Goal: Task Accomplishment & Management: Complete application form

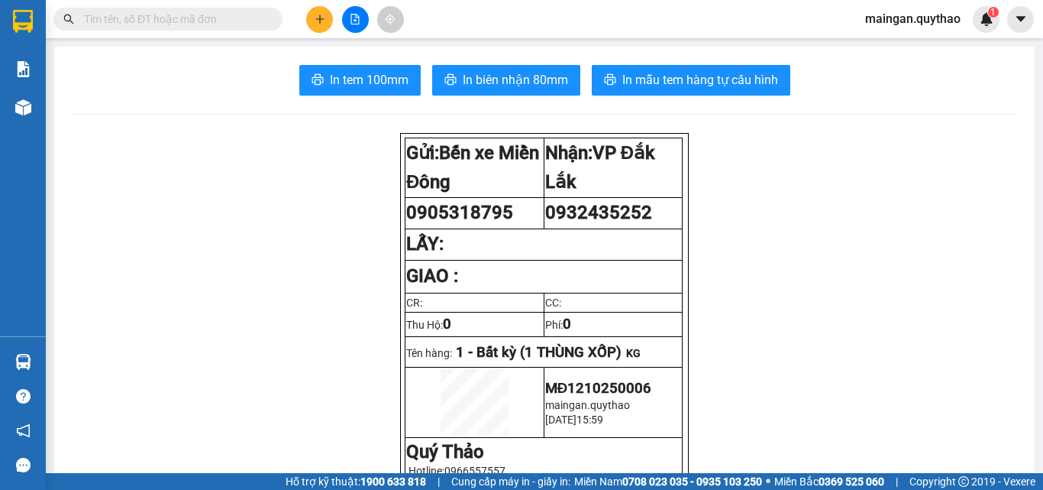
click at [324, 22] on icon "plus" at bounding box center [320, 19] width 11 height 11
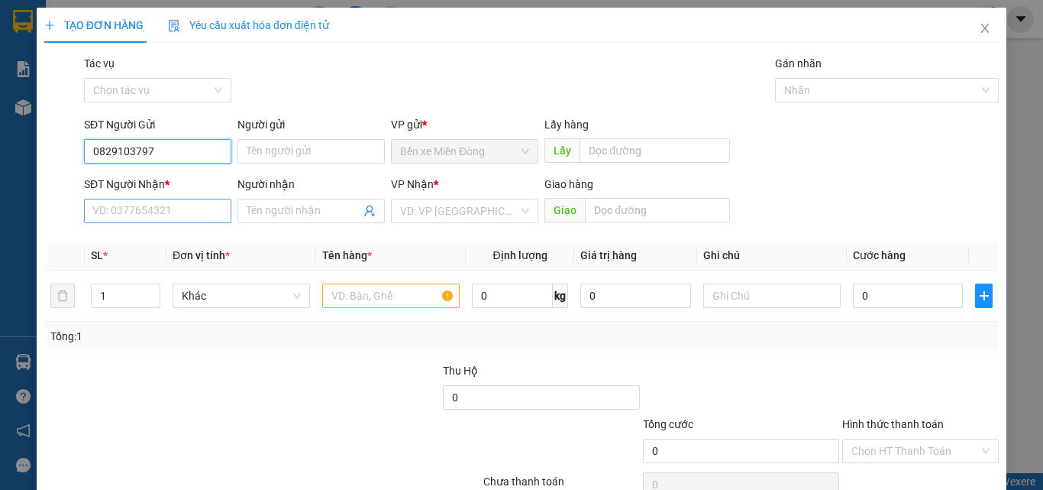
type input "0829103797"
click at [186, 205] on input "SĐT Người Nhận *" at bounding box center [157, 211] width 147 height 24
drag, startPoint x: 199, startPoint y: 162, endPoint x: 47, endPoint y: 194, distance: 155.3
click at [47, 194] on form "SĐT Người Gửi 0829103797 0829103797 Người gửi Tên người gửi VP gửi * Bến xe Miề…" at bounding box center [521, 172] width 955 height 113
type input "0778222263"
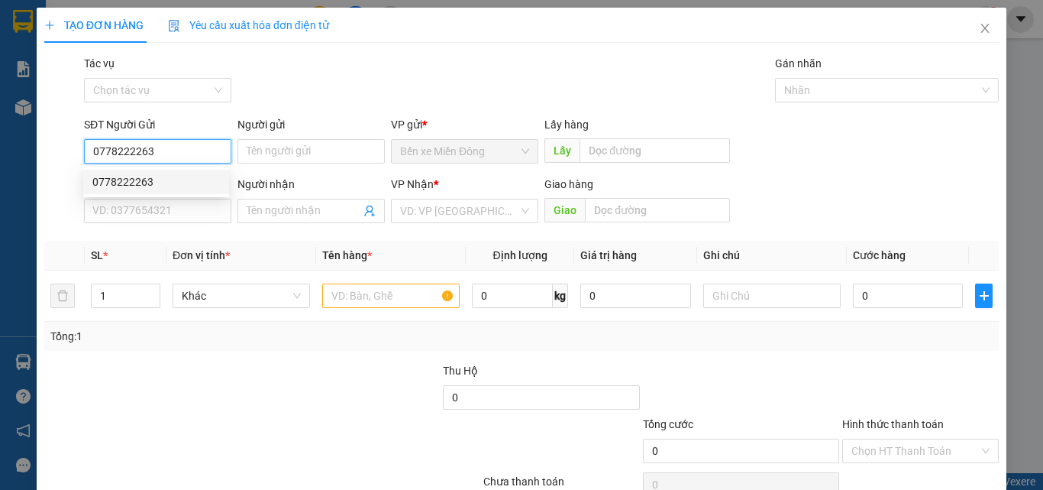
drag, startPoint x: 136, startPoint y: 180, endPoint x: 121, endPoint y: 185, distance: 15.9
click at [137, 179] on div "0778222263" at bounding box center [156, 181] width 128 height 17
type input "0829103979"
type input "0778222263"
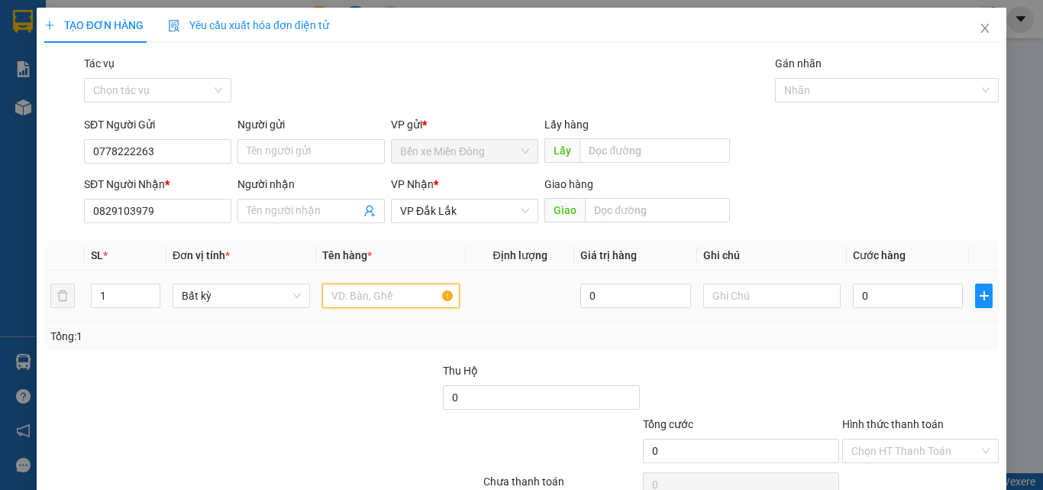
click at [365, 294] on input "text" at bounding box center [390, 295] width 137 height 24
type input "1"
type input "2 THÙNG"
click at [941, 299] on input "0" at bounding box center [908, 295] width 110 height 24
type input "08"
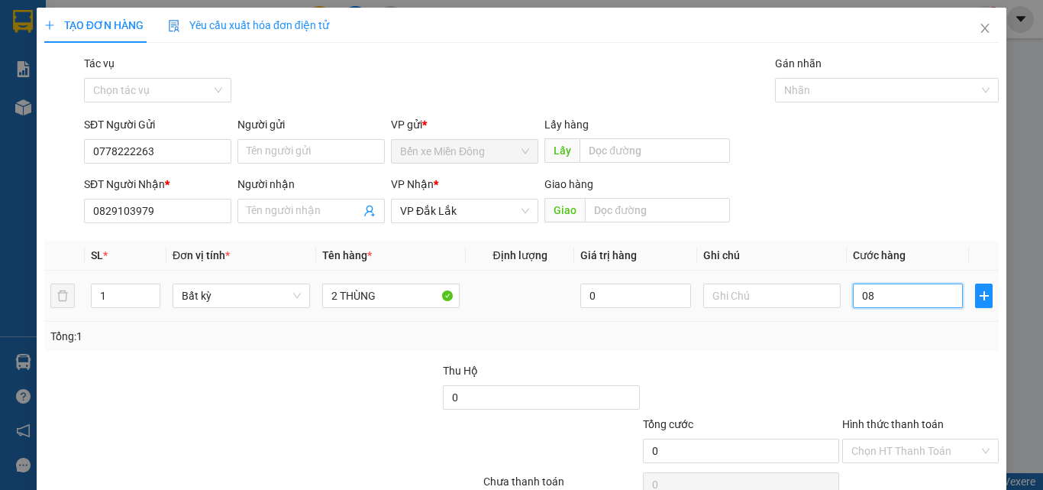
type input "8"
type input "088"
type input "88"
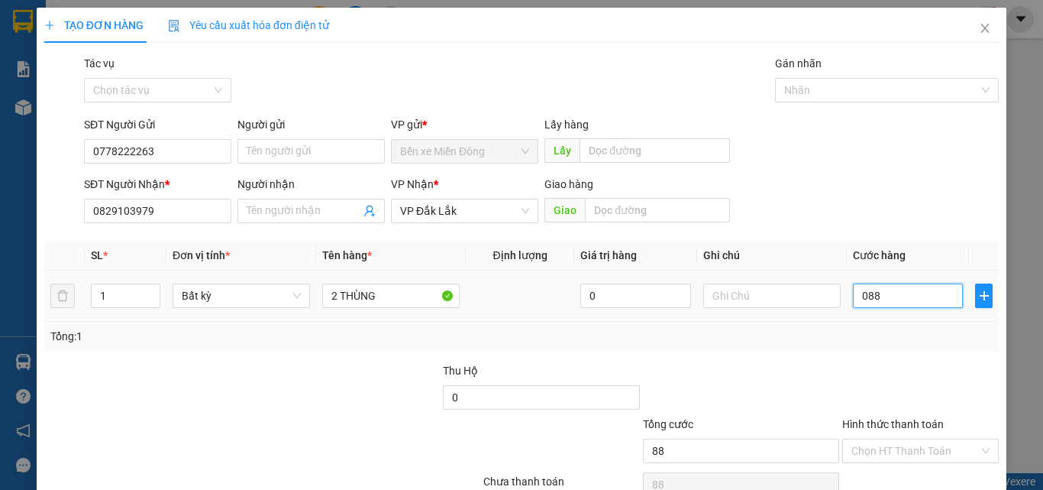
type input "0.880"
type input "880"
type input "088"
type input "88"
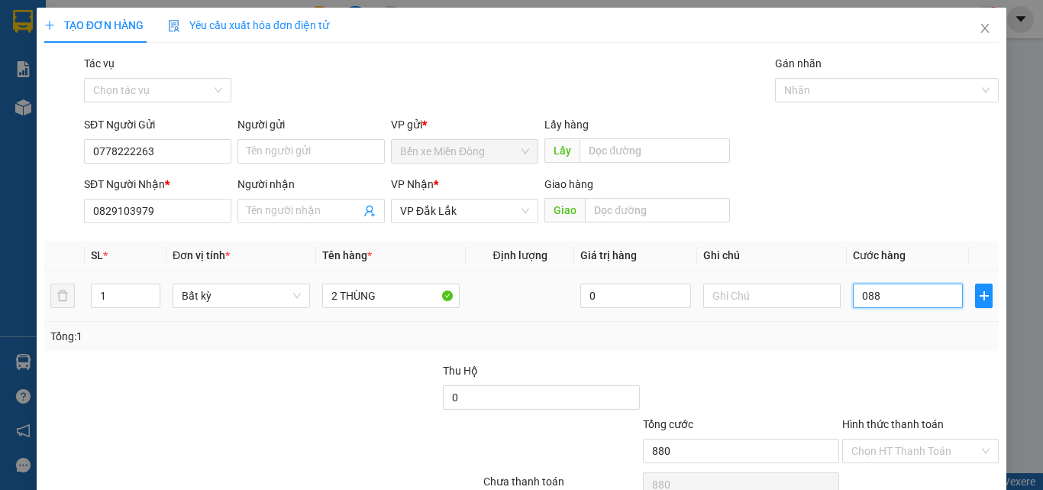
type input "88"
type input "08"
type input "8"
type input "080"
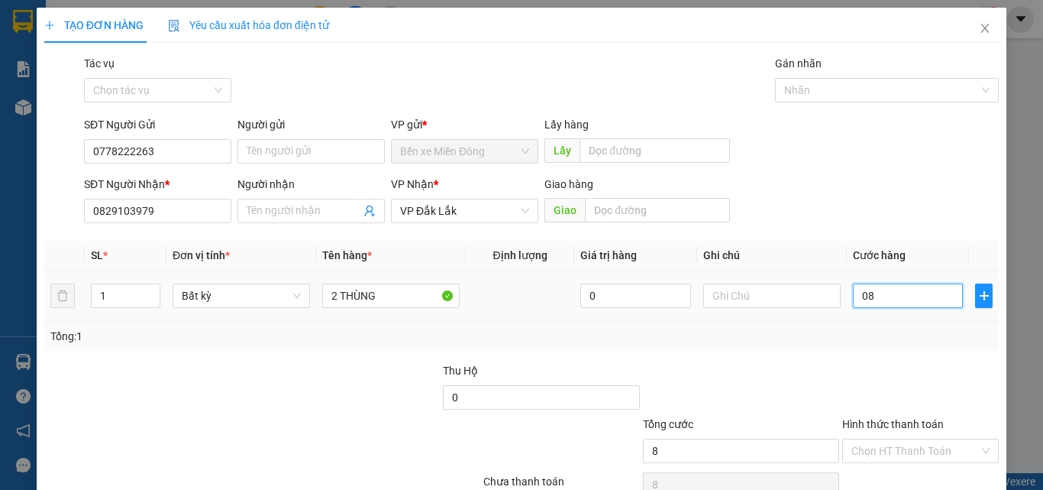
type input "80"
type input "80.000"
click at [909, 361] on div "Transit Pickup Surcharge Ids Transit Deliver Surcharge Ids Transit Deliver Surc…" at bounding box center [521, 295] width 955 height 480
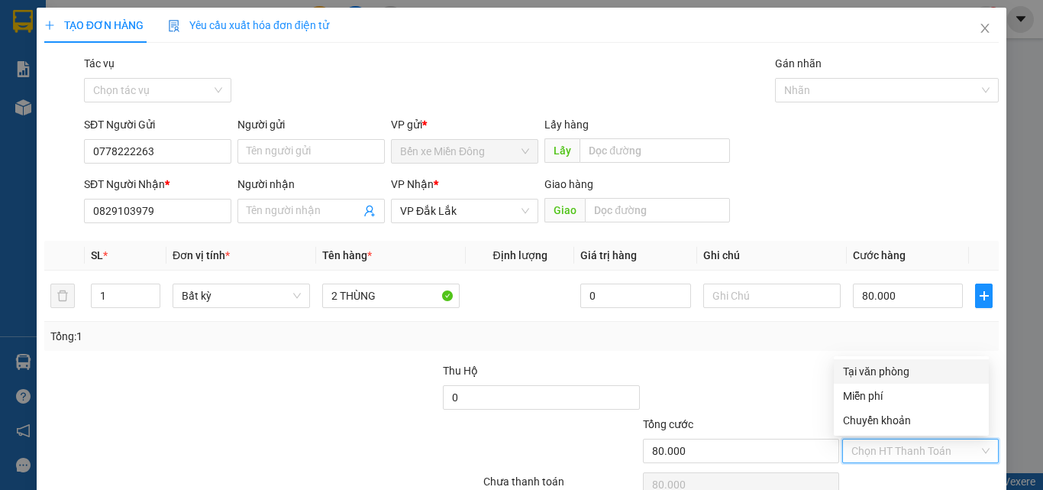
drag, startPoint x: 921, startPoint y: 445, endPoint x: 882, endPoint y: 347, distance: 106.0
click at [920, 445] on input "Hình thức thanh toán" at bounding box center [916, 450] width 128 height 23
click at [882, 367] on div "Tại văn phòng" at bounding box center [911, 371] width 137 height 17
type input "0"
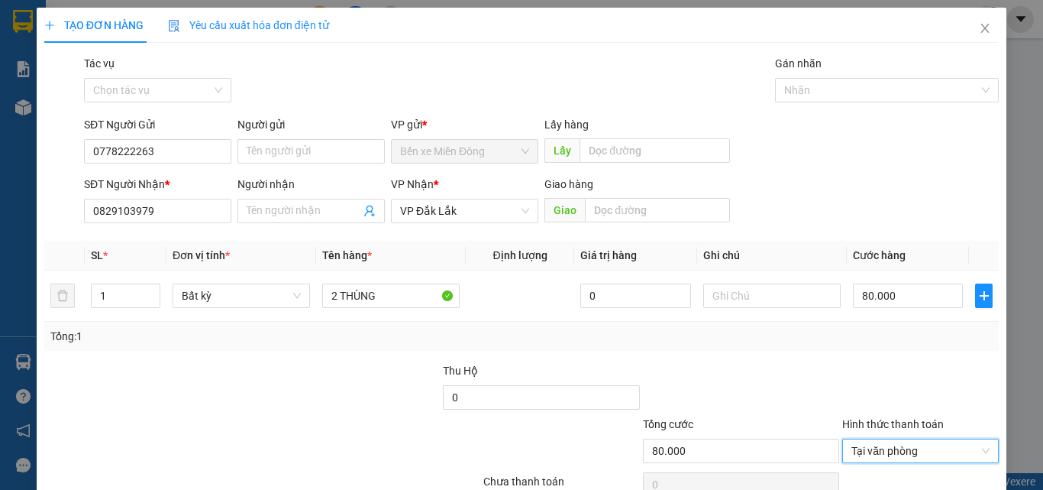
scroll to position [76, 0]
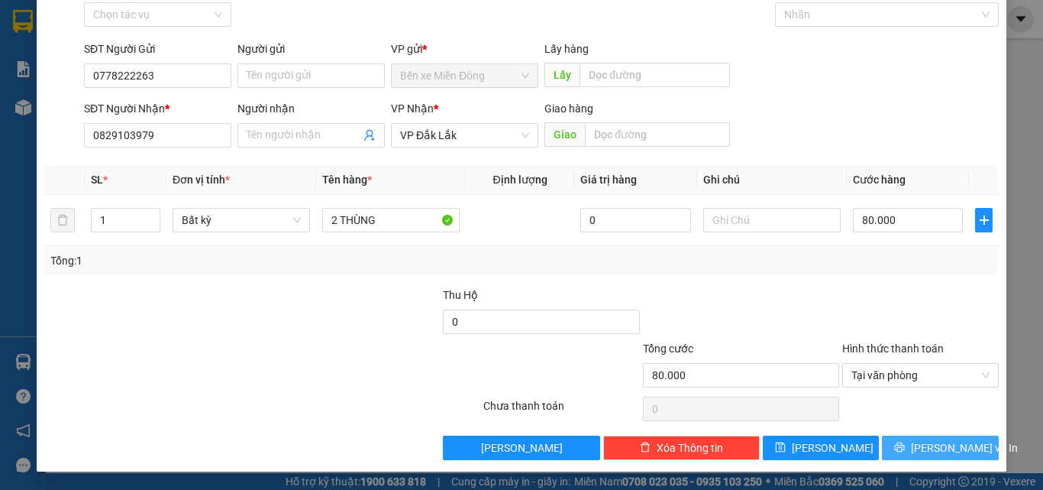
click at [940, 443] on span "[PERSON_NAME] và In" at bounding box center [964, 447] width 107 height 17
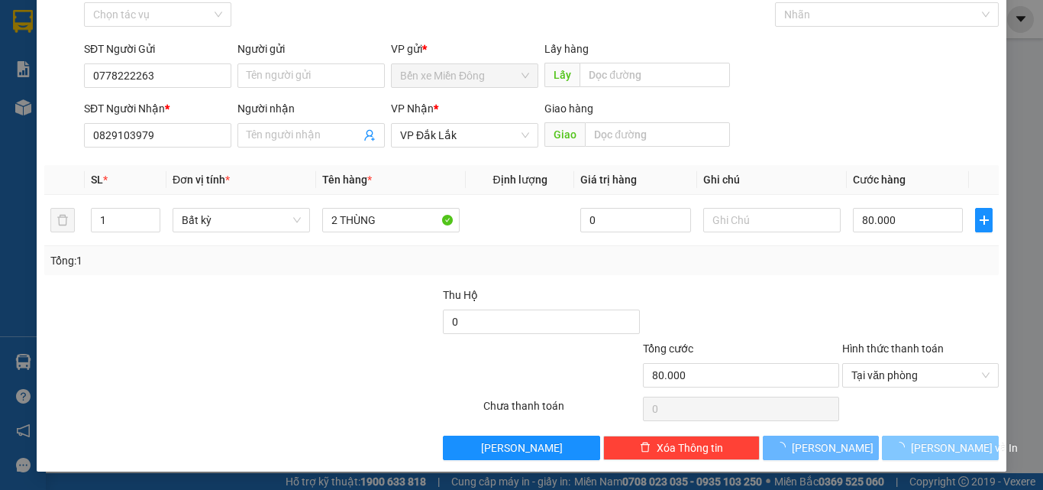
click at [940, 443] on span "[PERSON_NAME] và In" at bounding box center [964, 447] width 107 height 17
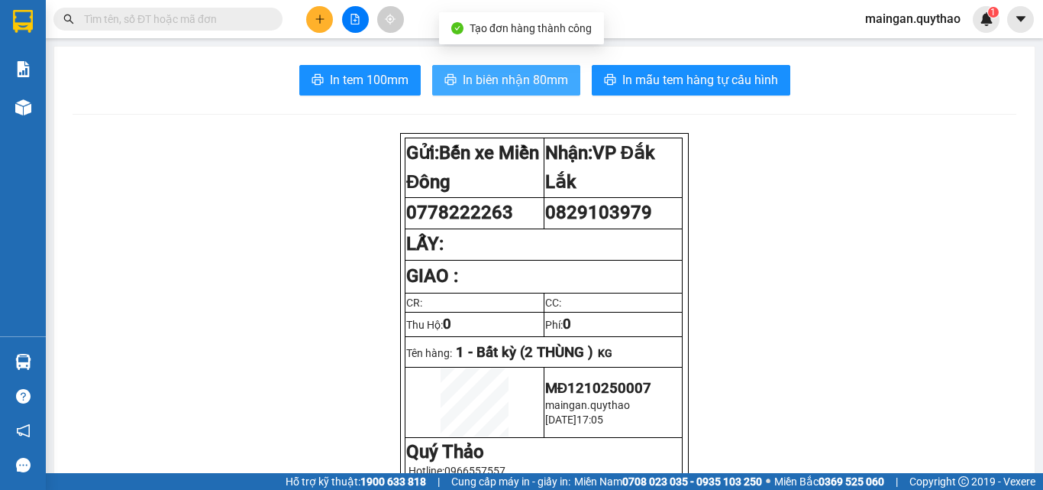
click at [532, 73] on span "In biên nhận 80mm" at bounding box center [515, 79] width 105 height 19
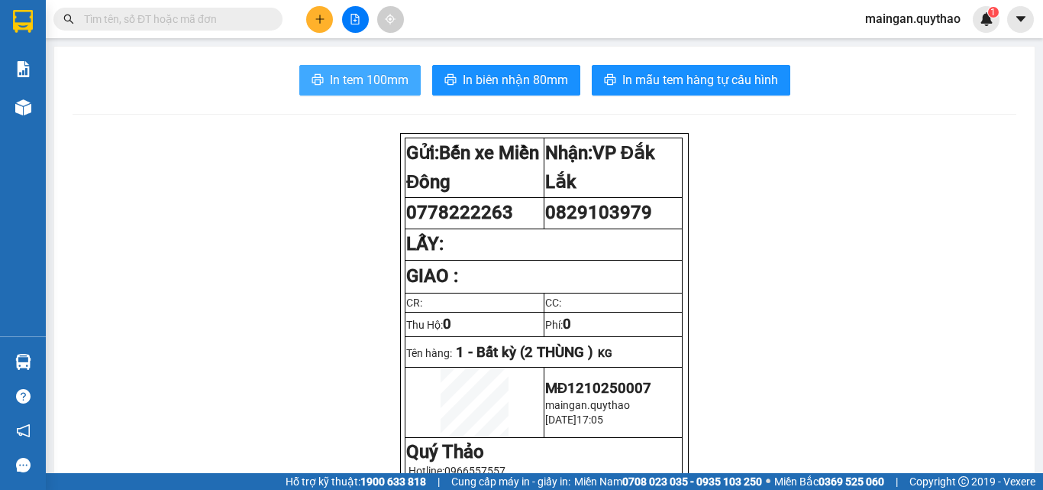
click at [354, 86] on span "In tem 100mm" at bounding box center [369, 79] width 79 height 19
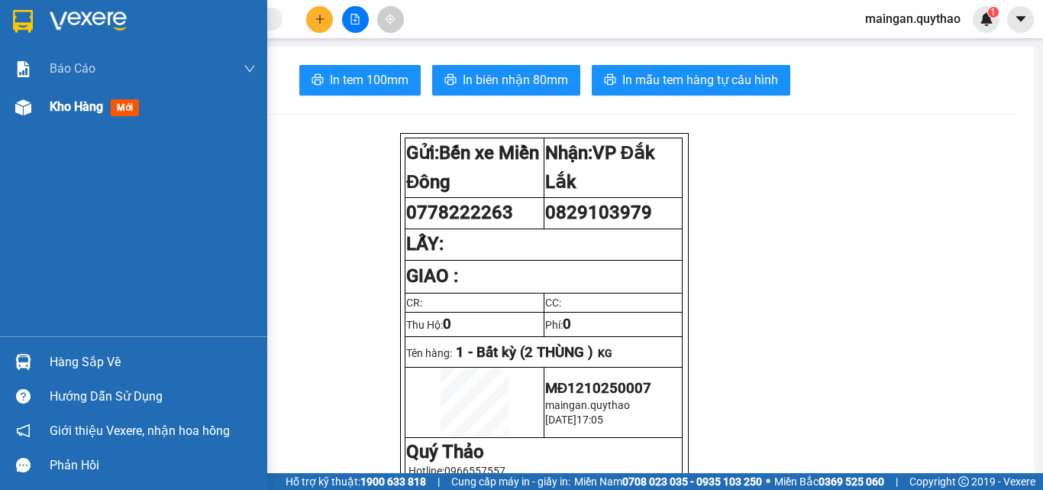
click at [21, 119] on div at bounding box center [23, 107] width 27 height 27
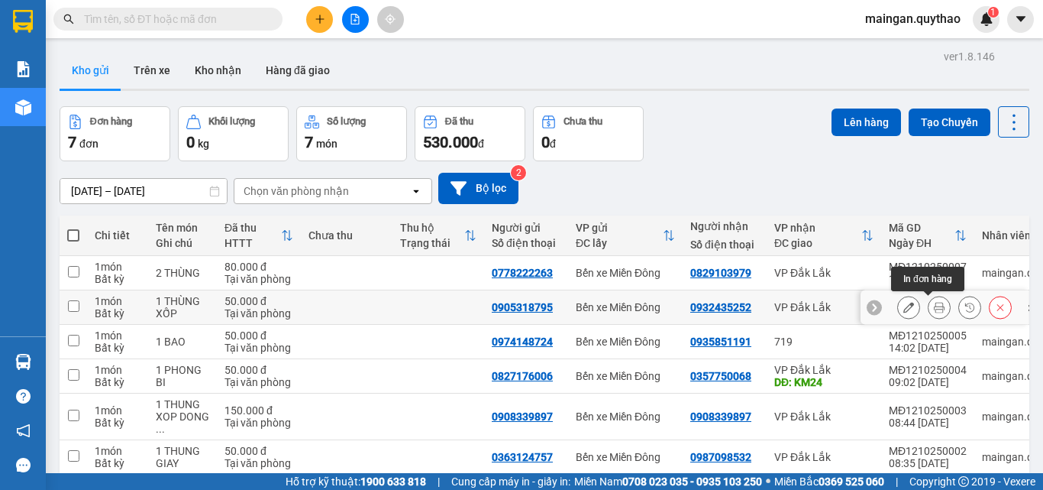
drag, startPoint x: 926, startPoint y: 306, endPoint x: 473, endPoint y: 215, distance: 462.0
click at [916, 310] on div at bounding box center [954, 307] width 115 height 23
click at [934, 303] on icon at bounding box center [939, 307] width 11 height 11
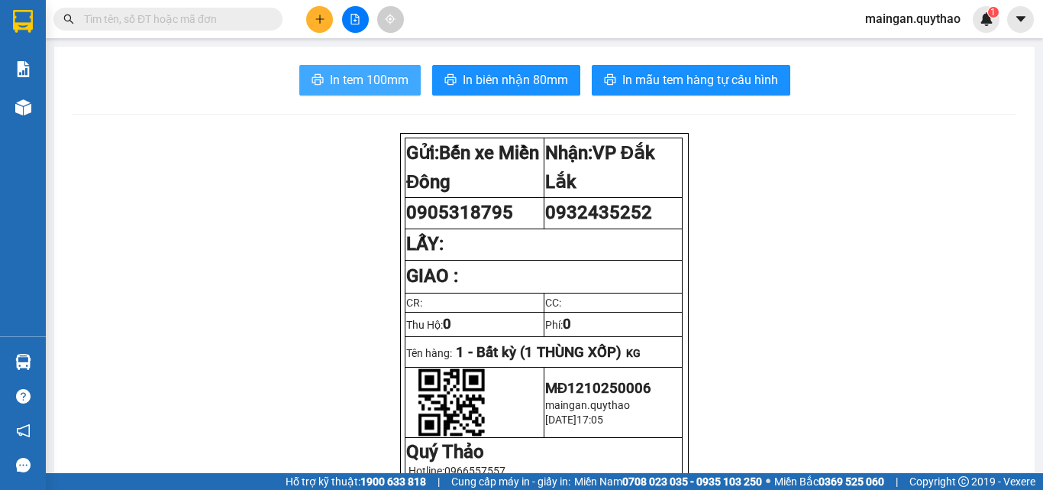
click at [366, 86] on span "In tem 100mm" at bounding box center [369, 79] width 79 height 19
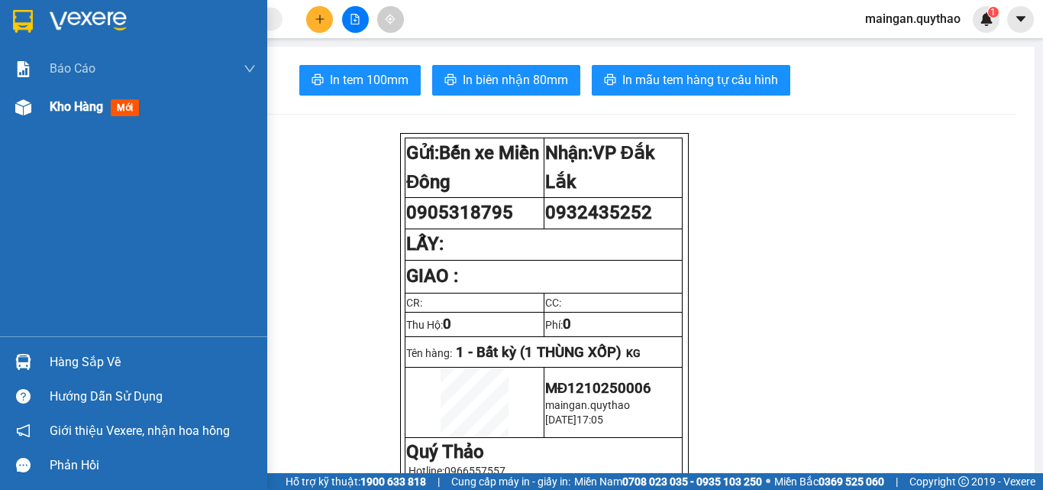
drag, startPoint x: 37, startPoint y: 111, endPoint x: 50, endPoint y: 102, distance: 15.5
click at [50, 102] on div "Kho hàng mới" at bounding box center [133, 107] width 267 height 38
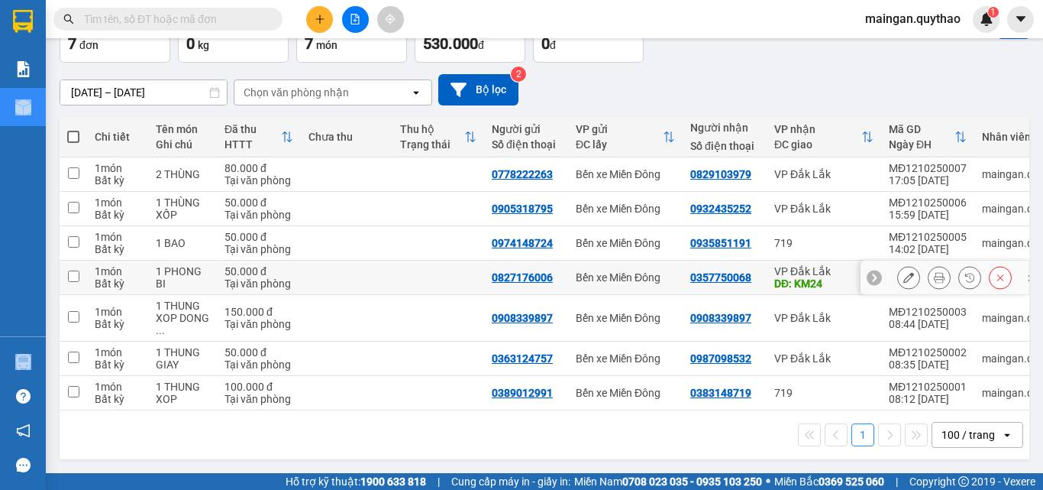
scroll to position [102, 0]
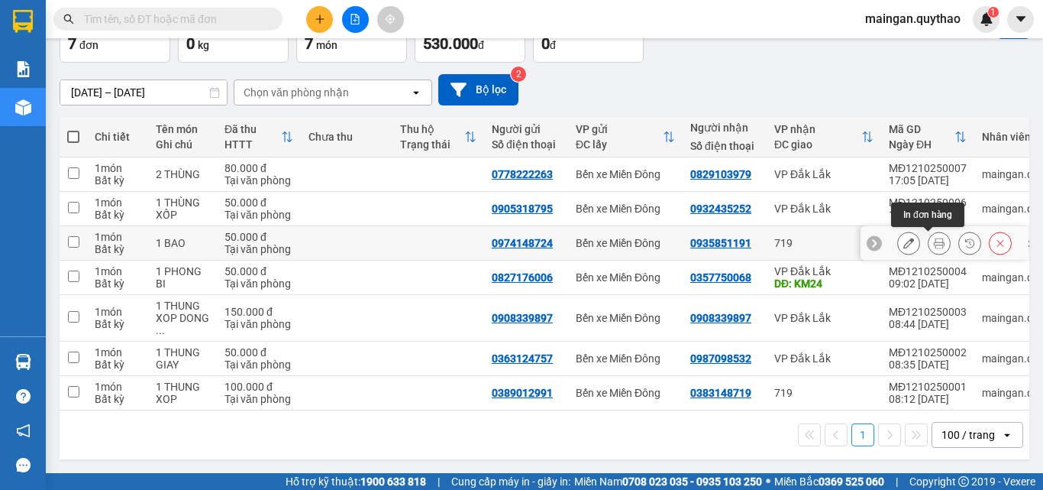
click at [934, 238] on icon at bounding box center [939, 243] width 11 height 11
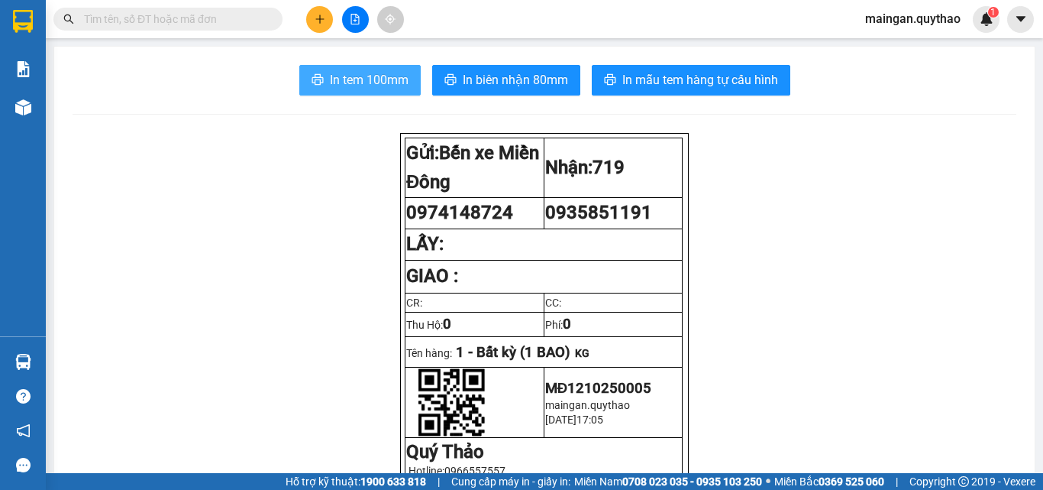
click at [391, 73] on span "In tem 100mm" at bounding box center [369, 79] width 79 height 19
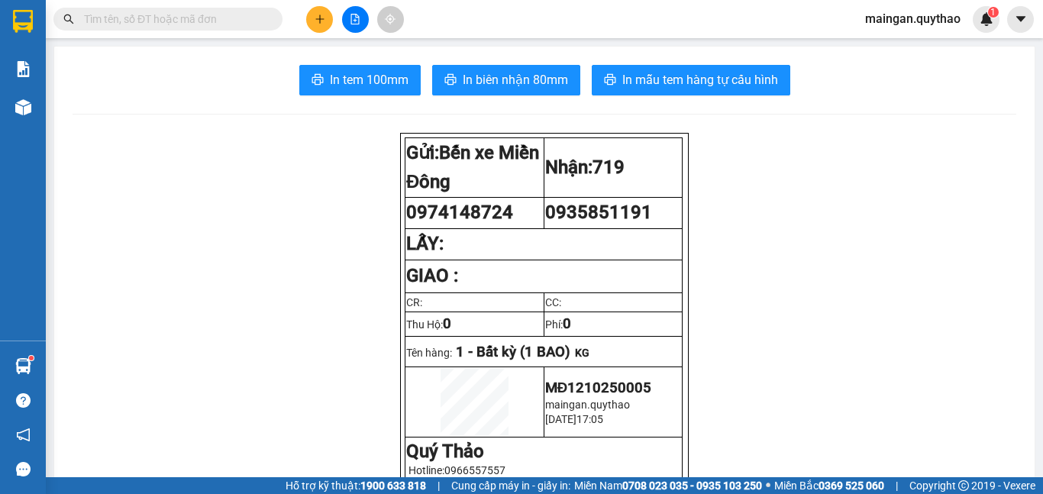
click at [304, 16] on div at bounding box center [355, 19] width 115 height 27
click at [326, 22] on button at bounding box center [319, 19] width 27 height 27
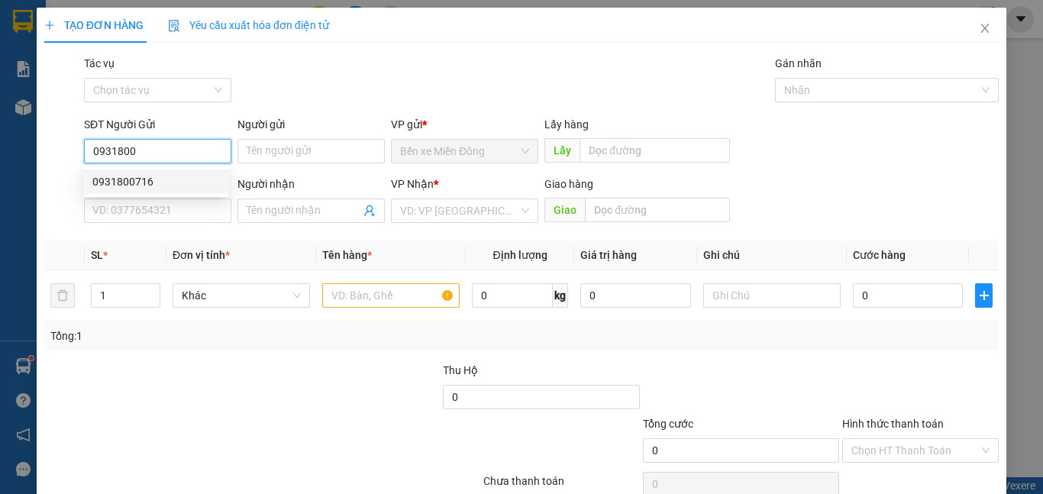
drag, startPoint x: 147, startPoint y: 176, endPoint x: 238, endPoint y: 226, distance: 104.6
click at [148, 176] on div "0931800716" at bounding box center [156, 181] width 128 height 17
type input "0931800716"
type input "0793523481"
type input "0931800716"
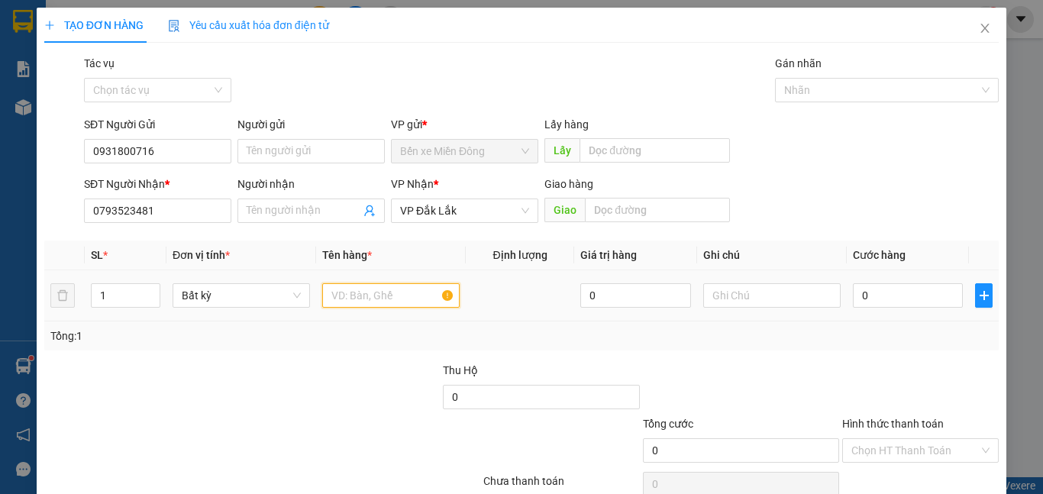
click at [377, 294] on input "text" at bounding box center [390, 295] width 137 height 24
type input "1 TÚM"
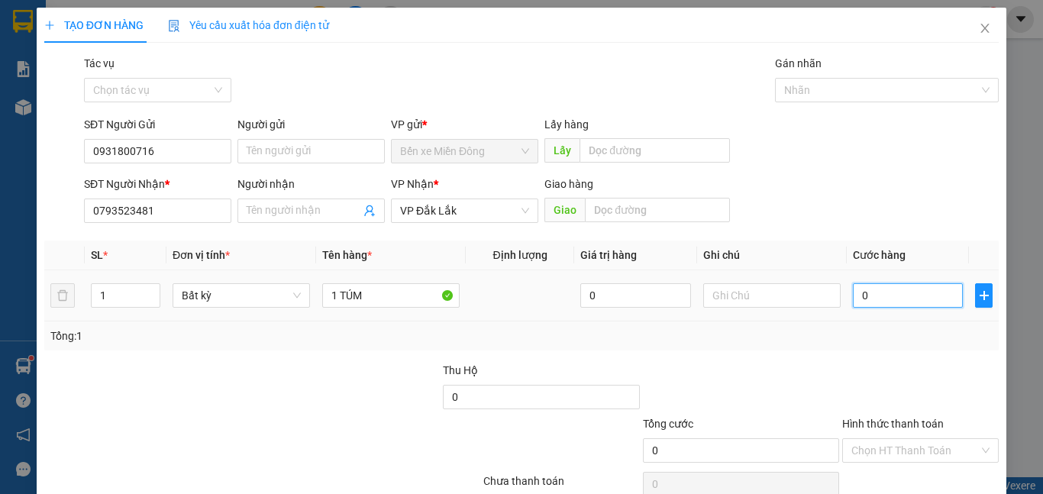
click at [904, 288] on input "0" at bounding box center [908, 295] width 110 height 24
type input "04"
type input "4"
type input "040"
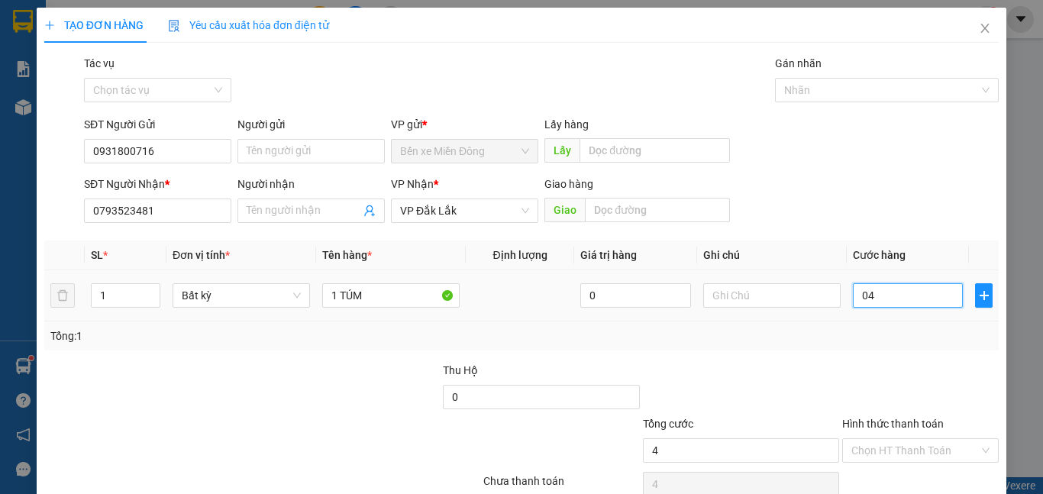
type input "40"
type input "40.000"
drag, startPoint x: 979, startPoint y: 435, endPoint x: 933, endPoint y: 437, distance: 46.6
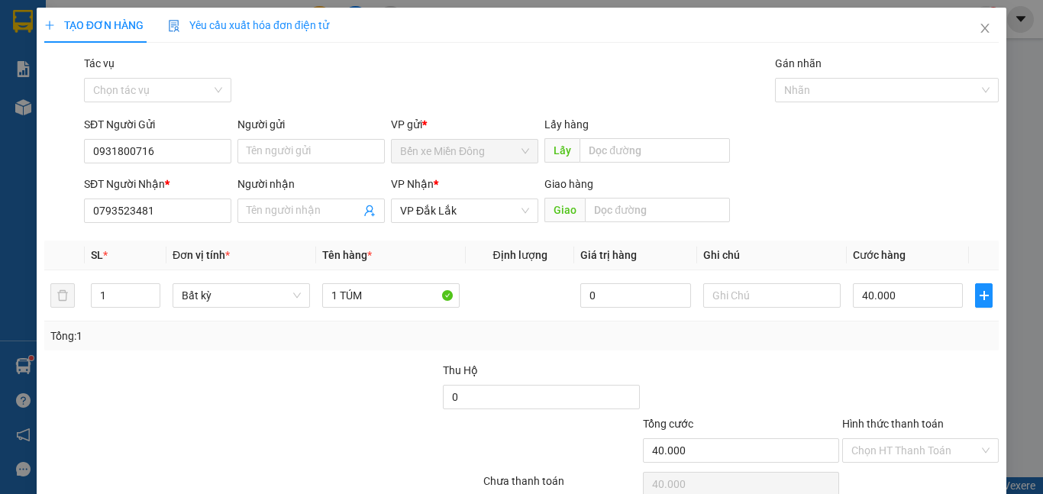
click at [976, 436] on div "Hình thức thanh toán" at bounding box center [920, 427] width 157 height 23
click at [927, 441] on input "Hình thức thanh toán" at bounding box center [916, 450] width 128 height 23
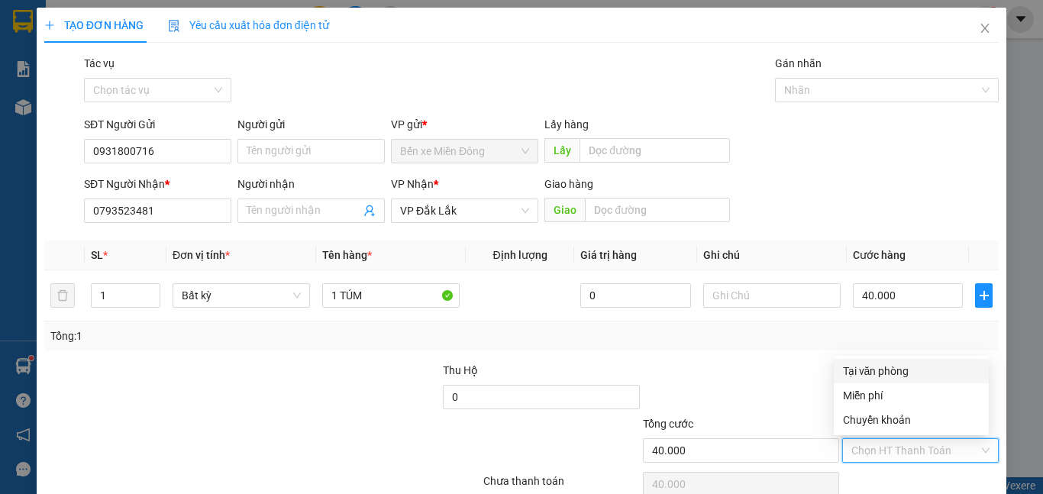
click at [902, 381] on div "Tại văn phòng" at bounding box center [911, 371] width 155 height 24
type input "0"
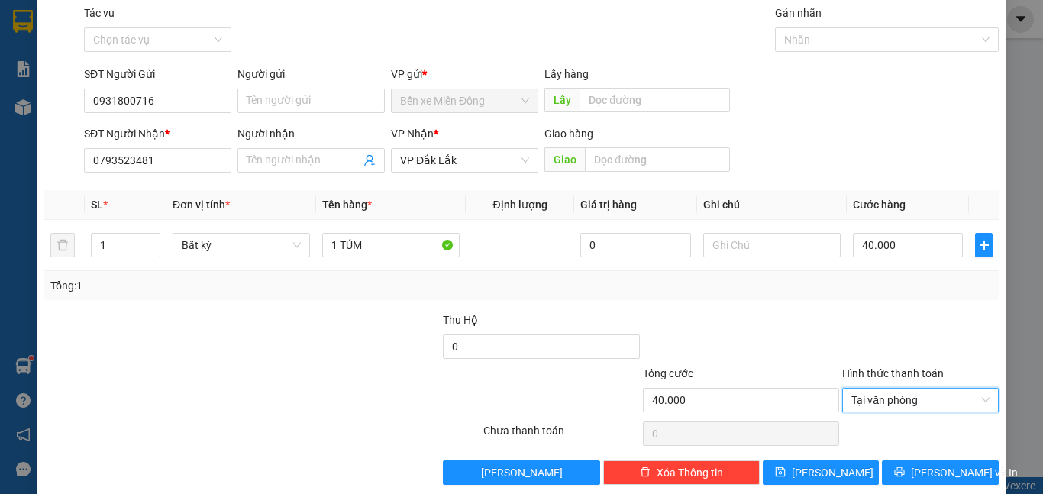
scroll to position [71, 0]
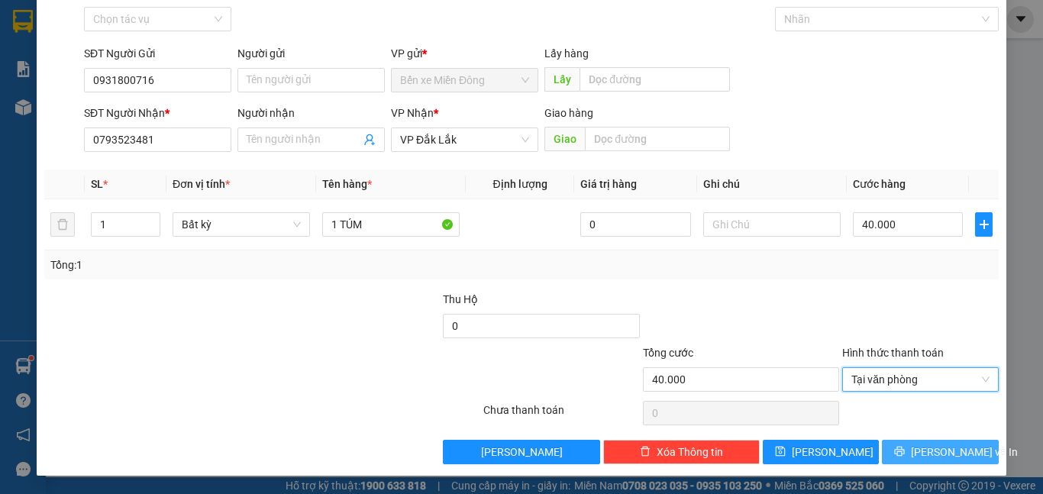
click at [899, 441] on button "[PERSON_NAME] và In" at bounding box center [940, 452] width 117 height 24
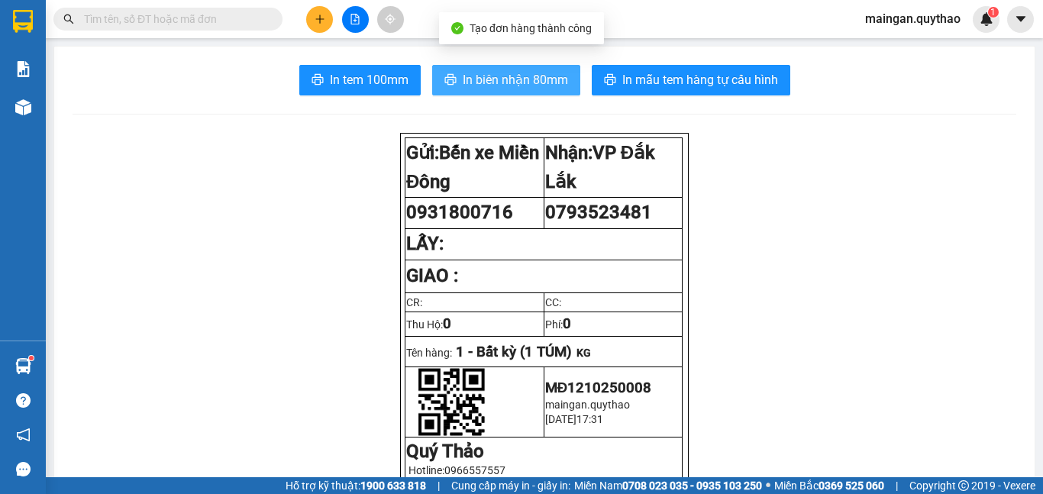
click at [485, 67] on button "In biên nhận 80mm" at bounding box center [506, 80] width 148 height 31
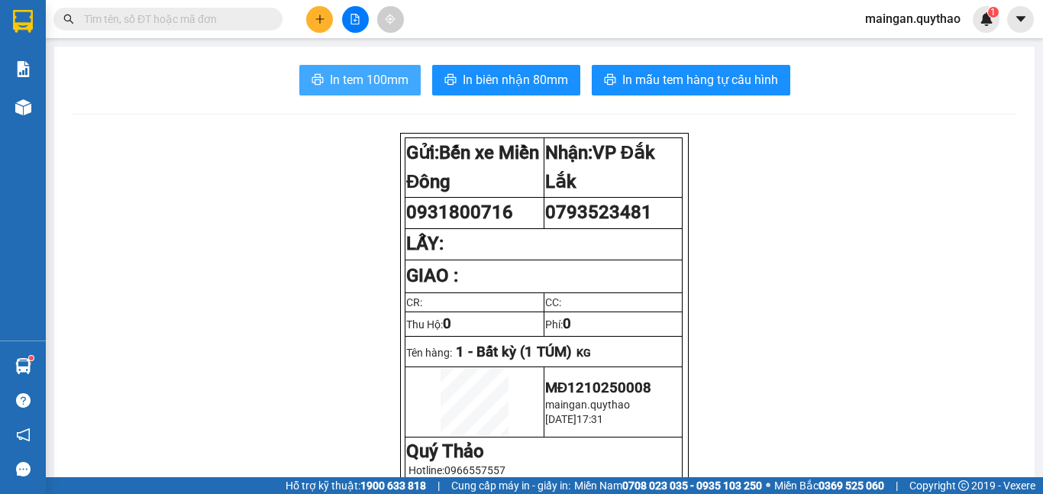
click at [383, 74] on span "In tem 100mm" at bounding box center [369, 79] width 79 height 19
